Goal: Information Seeking & Learning: Compare options

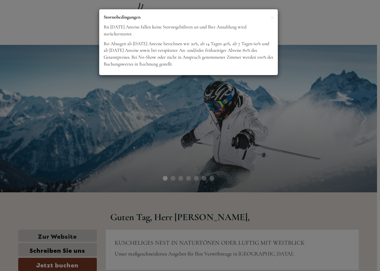
click at [319, 20] on div "× Stornobedingungen Bis [DATE] Anreise fallen keine Stornogebühren an und Ihre …" at bounding box center [190, 135] width 380 height 271
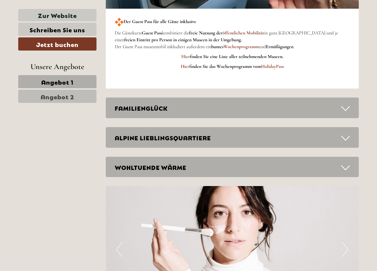
scroll to position [1524, 0]
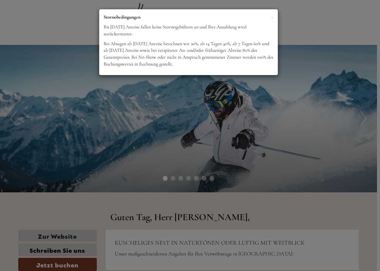
click at [313, 23] on div "× Stornobedingungen Bis [DATE] Anreise fallen keine Stornogebühren an und Ihre …" at bounding box center [190, 135] width 380 height 271
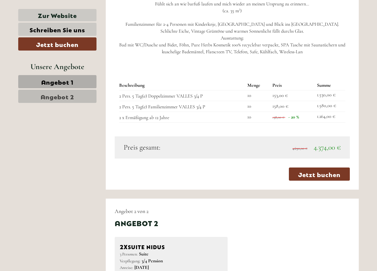
scroll to position [717, 0]
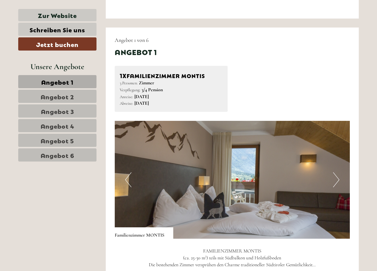
scroll to position [508, 0]
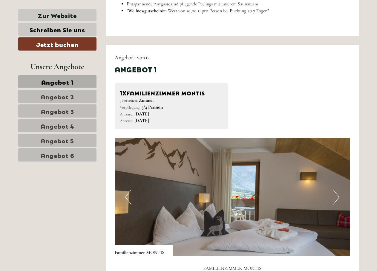
click at [43, 157] on span "Angebot 6" at bounding box center [58, 155] width 34 height 8
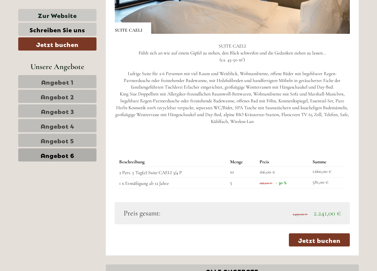
scroll to position [739, 0]
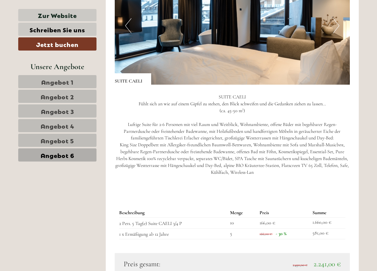
click at [67, 141] on span "Angebot 5" at bounding box center [57, 140] width 33 height 8
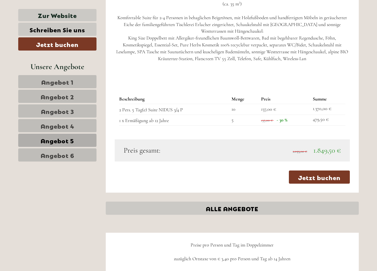
scroll to position [799, 0]
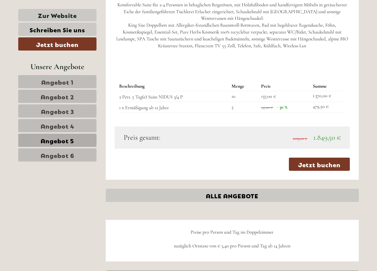
click at [58, 126] on span "Angebot 4" at bounding box center [58, 125] width 34 height 8
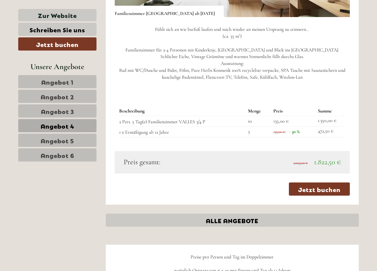
scroll to position [769, 0]
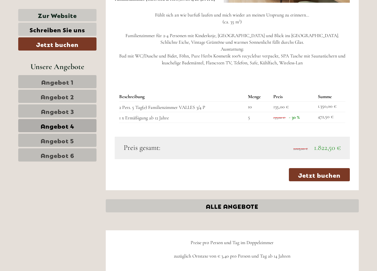
click at [50, 82] on span "Angebot 1" at bounding box center [57, 81] width 32 height 8
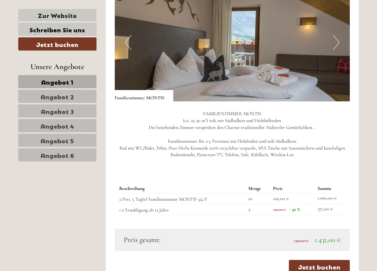
scroll to position [649, 0]
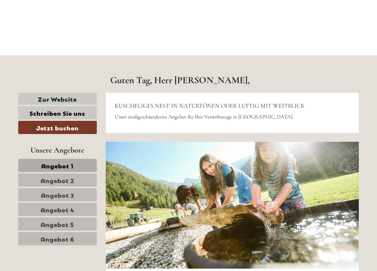
scroll to position [149, 0]
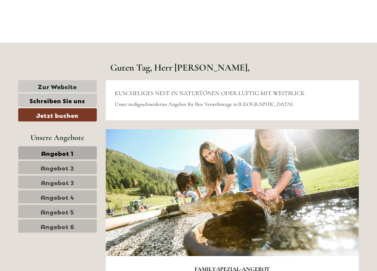
click at [62, 151] on span "Angebot 1" at bounding box center [57, 153] width 32 height 8
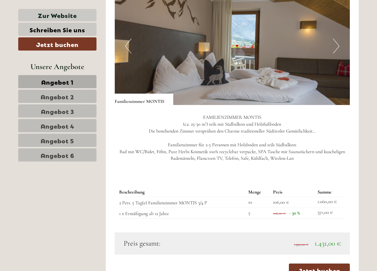
scroll to position [709, 0]
